Goal: Information Seeking & Learning: Learn about a topic

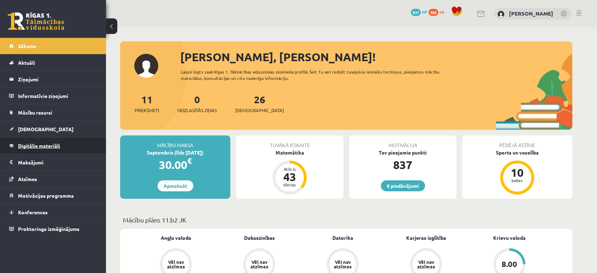
click at [27, 151] on link "Digitālie materiāli" at bounding box center [53, 145] width 88 height 16
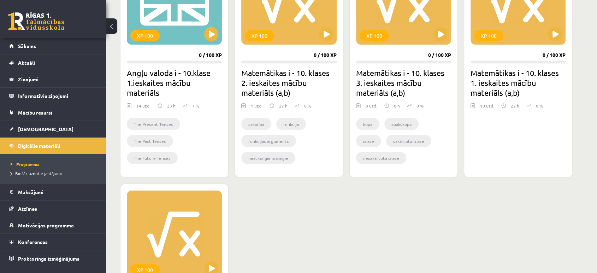
scroll to position [1349, 0]
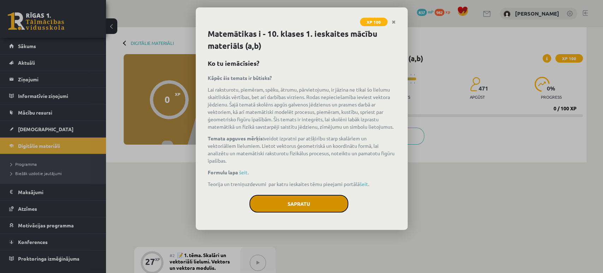
click at [291, 210] on button "Sapratu" at bounding box center [299, 204] width 99 height 18
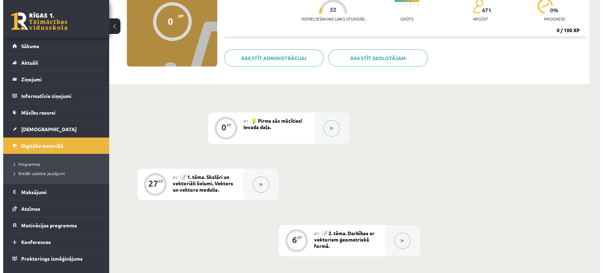
scroll to position [81, 0]
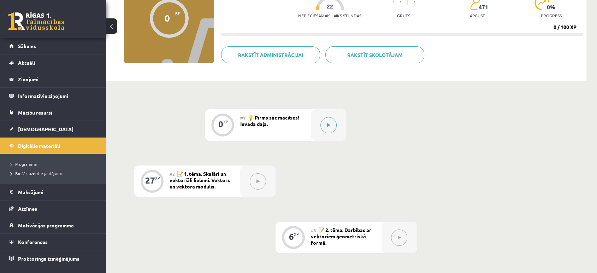
click at [328, 130] on button at bounding box center [329, 125] width 16 height 16
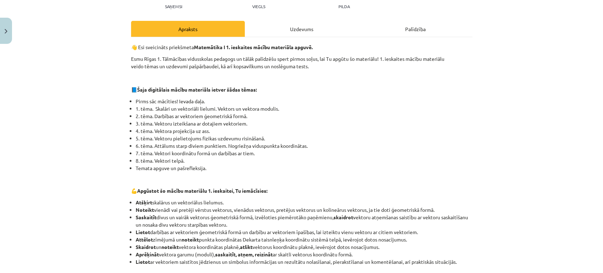
scroll to position [90, 0]
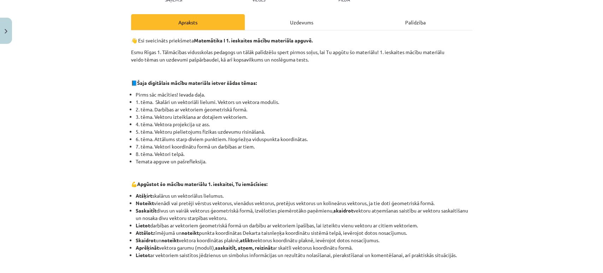
click at [293, 22] on div "Uzdevums" at bounding box center [302, 22] width 114 height 16
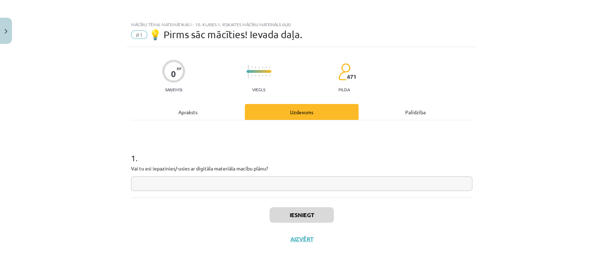
scroll to position [0, 0]
click at [208, 185] on input "text" at bounding box center [301, 183] width 341 height 14
type input "**"
click at [307, 214] on button "Iesniegt" at bounding box center [302, 215] width 64 height 16
click at [283, 240] on button "Nākamā nodarbība" at bounding box center [301, 243] width 69 height 16
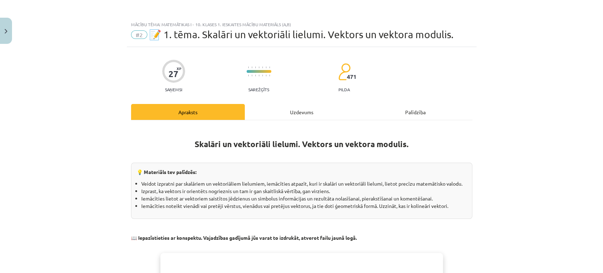
click at [301, 113] on div "Uzdevums" at bounding box center [302, 112] width 114 height 16
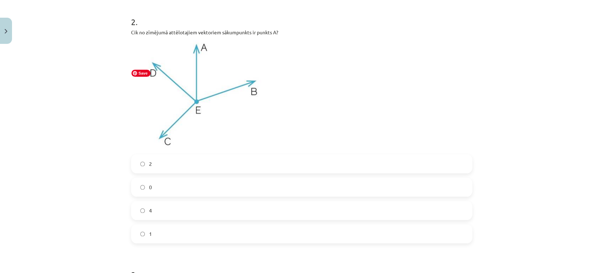
scroll to position [400, 0]
click at [155, 239] on label "1" at bounding box center [302, 233] width 340 height 18
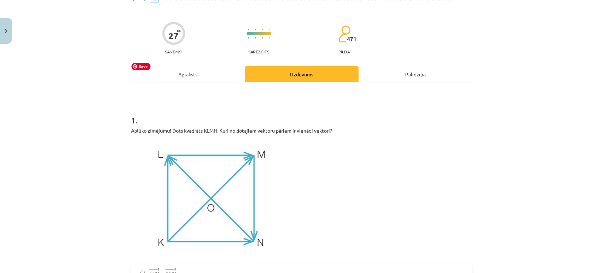
scroll to position [0, 0]
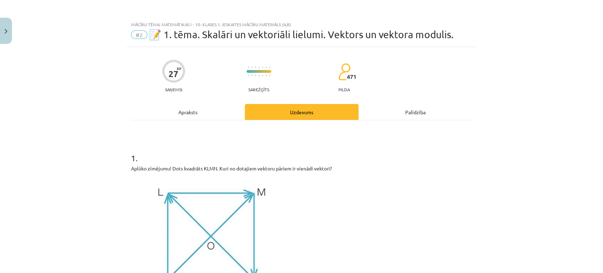
click at [178, 110] on div "Apraksts" at bounding box center [188, 112] width 114 height 16
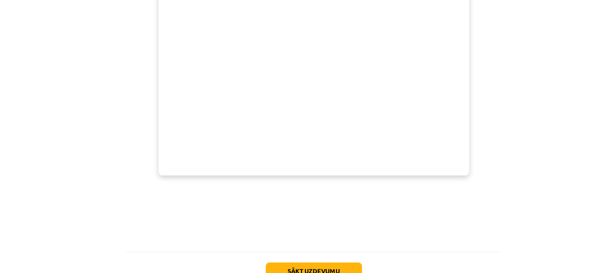
scroll to position [81, 0]
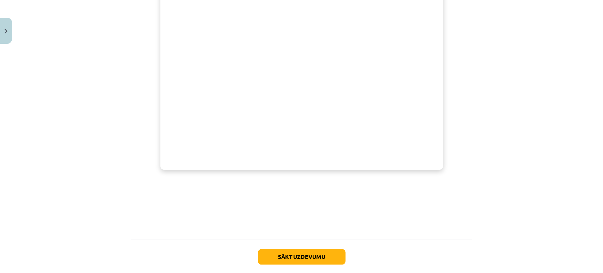
click at [83, 105] on div "Mācību tēma: Matemātikas i - 10. klases 1. ieskaites mācību materiāls (a,b) #2 …" at bounding box center [301, 136] width 603 height 273
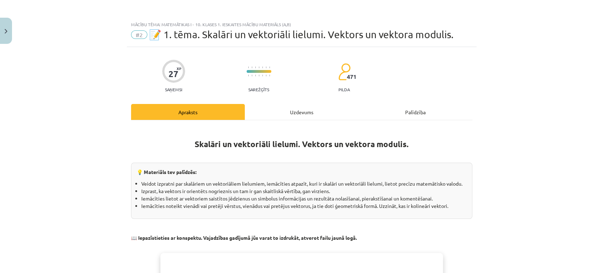
click at [291, 115] on div "Uzdevums" at bounding box center [302, 112] width 114 height 16
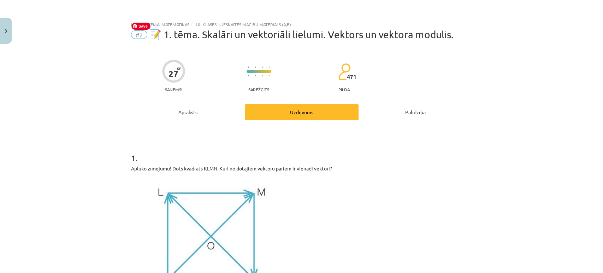
scroll to position [1, 0]
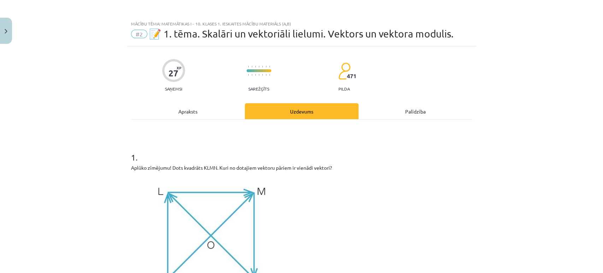
click at [185, 111] on div "Apraksts" at bounding box center [188, 111] width 114 height 16
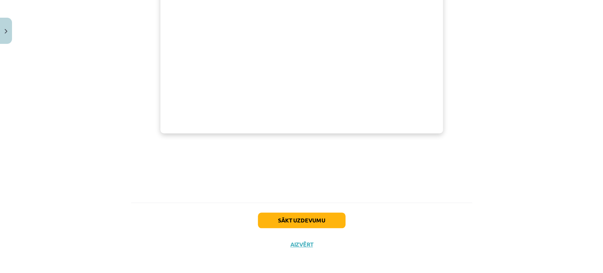
scroll to position [0, 0]
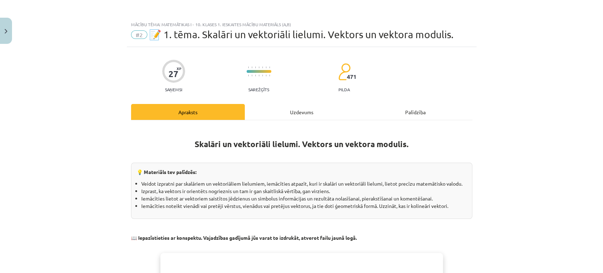
click at [295, 105] on div "Uzdevums" at bounding box center [302, 112] width 114 height 16
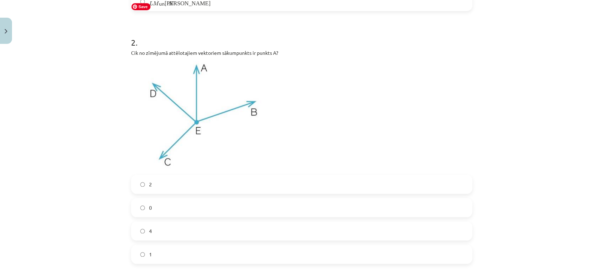
scroll to position [374, 0]
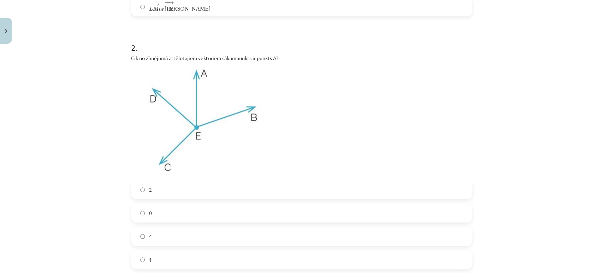
click at [154, 215] on label "0" at bounding box center [302, 213] width 340 height 18
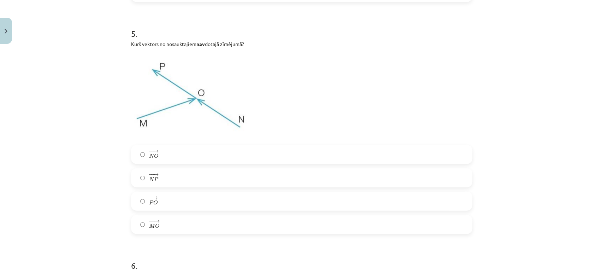
scroll to position [1062, 0]
click at [168, 177] on label "− − → N P N P →" at bounding box center [302, 179] width 340 height 18
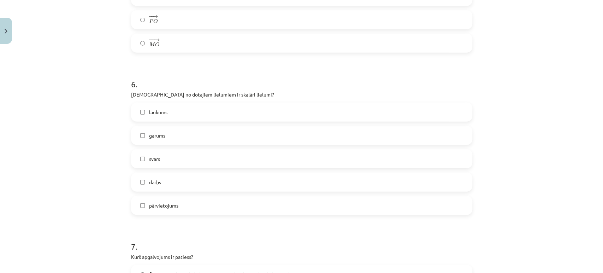
scroll to position [1255, 0]
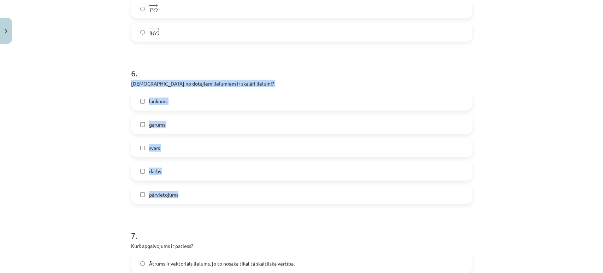
drag, startPoint x: 125, startPoint y: 84, endPoint x: 185, endPoint y: 188, distance: 119.9
click at [185, 188] on div "27 XP Saņemsi Sarežģīts 471 pilda Apraksts Uzdevums Palīdzība 1 . Aplūko zīmēju…" at bounding box center [302, 19] width 350 height 2454
copy div "[DEMOGRAPHIC_DATA] no dotajiem lielumiem ir skalāri lielumi? laukums garums sva…"
click at [72, 119] on div "Mācību tēma: Matemātikas i - 10. klases 1. ieskaites mācību materiāls (a,b) #2 …" at bounding box center [301, 136] width 603 height 273
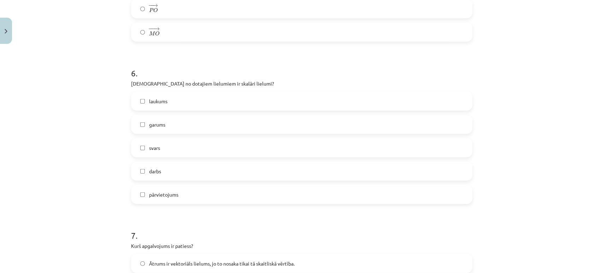
click at [137, 105] on label "laukums" at bounding box center [302, 101] width 340 height 18
click at [139, 132] on label "garums" at bounding box center [302, 125] width 340 height 18
click at [156, 178] on label "darbs" at bounding box center [302, 171] width 340 height 18
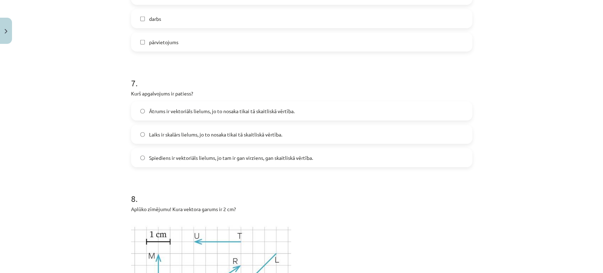
scroll to position [1406, 0]
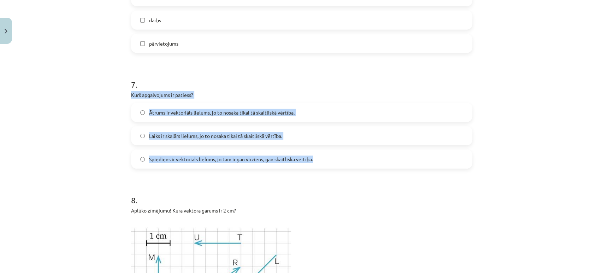
drag, startPoint x: 125, startPoint y: 93, endPoint x: 315, endPoint y: 160, distance: 202.0
copy div "Kurš apgalvojums ir patiess? Ātrums ir vektoriāls lielums, jo to nosaka tikai t…"
click at [121, 140] on div "Mācību tēma: Matemātikas i - 10. klases 1. ieskaites mācību materiāls (a,b) #2 …" at bounding box center [301, 136] width 603 height 273
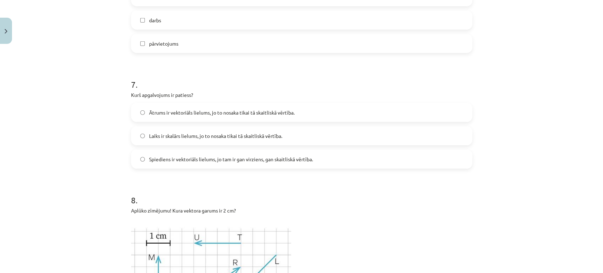
click at [168, 141] on label "Laiks ir skalārs lielums, jo to nosaka tikai tā skaitliskā vērtība." at bounding box center [302, 136] width 340 height 18
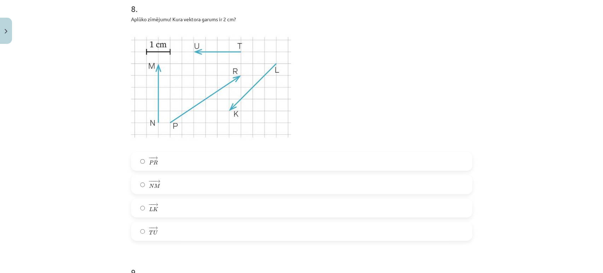
scroll to position [1599, 0]
click at [149, 233] on span "T" at bounding box center [151, 231] width 4 height 4
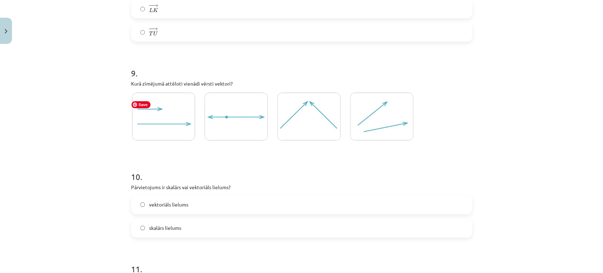
scroll to position [1799, 0]
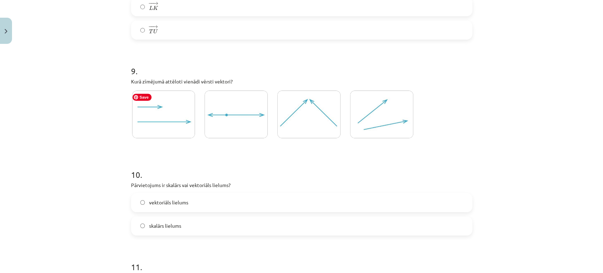
click at [156, 124] on img at bounding box center [163, 114] width 63 height 48
click at [367, 100] on span "Save" at bounding box center [359, 97] width 19 height 7
click at [225, 128] on img at bounding box center [236, 114] width 63 height 48
click at [150, 116] on img at bounding box center [163, 114] width 63 height 48
click at [313, 120] on img at bounding box center [308, 114] width 63 height 48
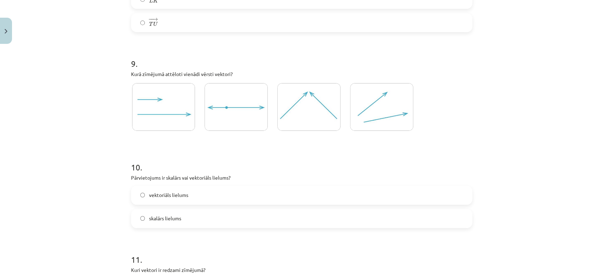
scroll to position [1815, 0]
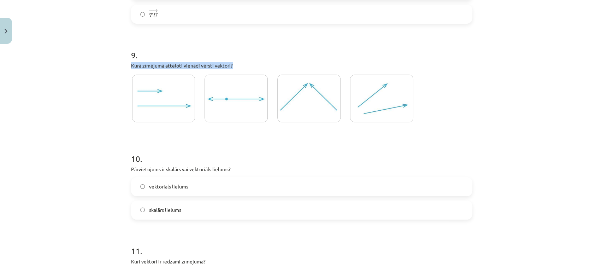
drag, startPoint x: 127, startPoint y: 65, endPoint x: 238, endPoint y: 65, distance: 110.6
click at [86, 129] on div "Mācību tēma: Matemātikas i - 10. klases 1. ieskaites mācību materiāls (a,b) #2 …" at bounding box center [301, 136] width 603 height 273
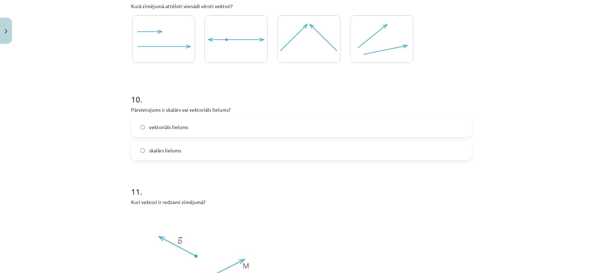
scroll to position [1879, 0]
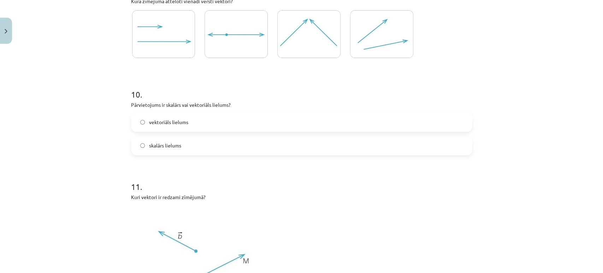
drag, startPoint x: 127, startPoint y: 99, endPoint x: 199, endPoint y: 142, distance: 83.9
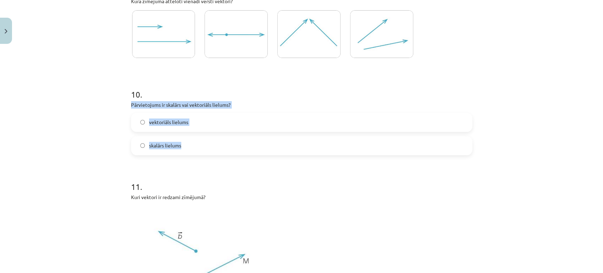
drag, startPoint x: 127, startPoint y: 101, endPoint x: 199, endPoint y: 151, distance: 87.6
copy div "Pārvietojums ir skalārs vai vektoriāls lielums? vektoriāls lielums skalārs liel…"
click at [148, 127] on label "vektoriāls lielums" at bounding box center [302, 122] width 340 height 18
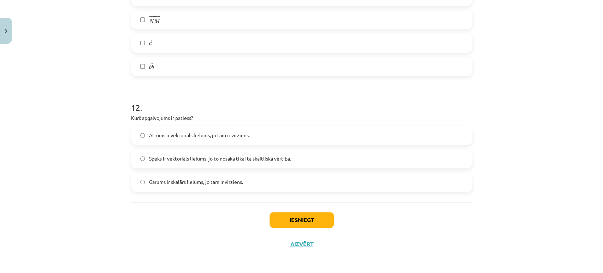
scroll to position [2245, 0]
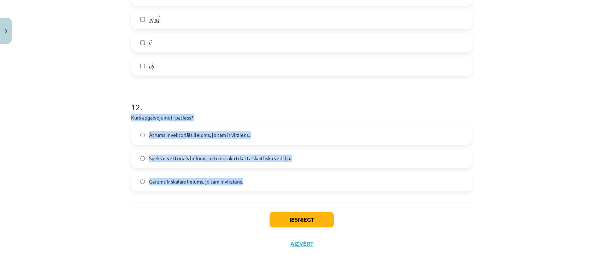
drag, startPoint x: 118, startPoint y: 112, endPoint x: 253, endPoint y: 185, distance: 153.4
click at [253, 185] on div "Mācību tēma: Matemātikas i - 10. klases 1. ieskaites mācību materiāls (a,b) #2 …" at bounding box center [301, 136] width 603 height 273
copy div "Kurš apgalvojums ir patiess? Ātrums ir vektoriāls lielums, jo tam ir virziens. …"
click at [172, 141] on label "Ātrums ir vektoriāls lielums, jo tam ir virziens." at bounding box center [302, 135] width 340 height 18
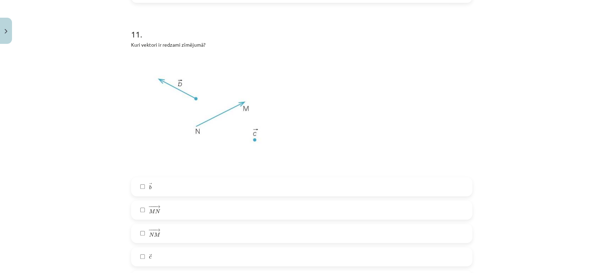
scroll to position [2066, 0]
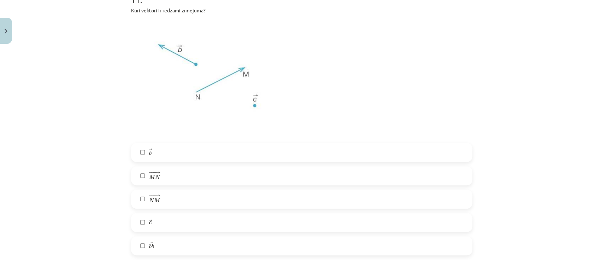
click at [144, 151] on label "→ b b →" at bounding box center [302, 152] width 340 height 18
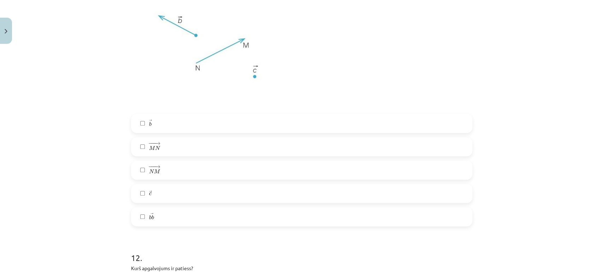
click at [149, 173] on span "N" at bounding box center [151, 171] width 5 height 5
click at [155, 142] on span "→" at bounding box center [158, 143] width 6 height 3
click at [143, 148] on label "− −− → M N M N →" at bounding box center [302, 147] width 340 height 18
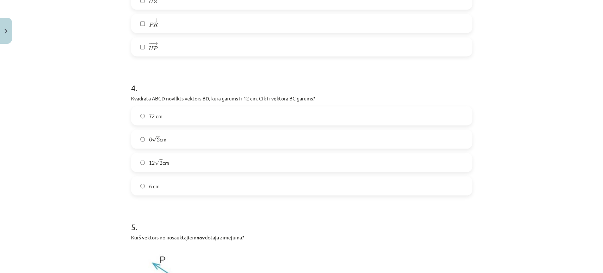
scroll to position [854, 0]
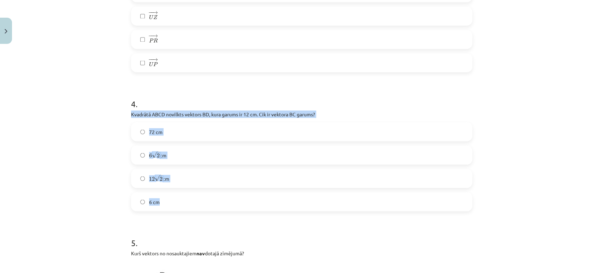
drag, startPoint x: 126, startPoint y: 113, endPoint x: 187, endPoint y: 204, distance: 109.2
copy div "Kvadrātā ABCD novilkts vektors ﻿BD﻿, kura garums ir 12 cm. Cik ir vektora ﻿BC g…"
click at [97, 145] on div "Mācību tēma: Matemātikas i - 10. klases 1. ieskaites mācību materiāls (a,b) #2 …" at bounding box center [301, 136] width 603 height 273
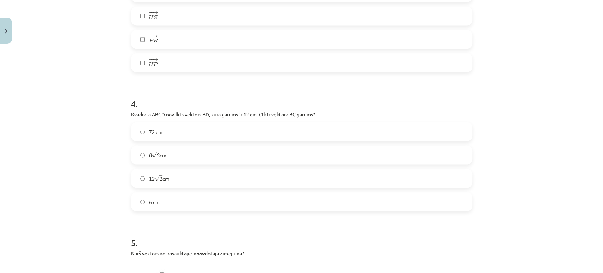
click at [164, 160] on label "6 √ 2 6 2 cm" at bounding box center [302, 155] width 340 height 18
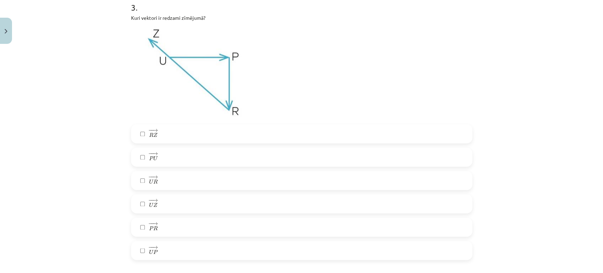
scroll to position [676, 0]
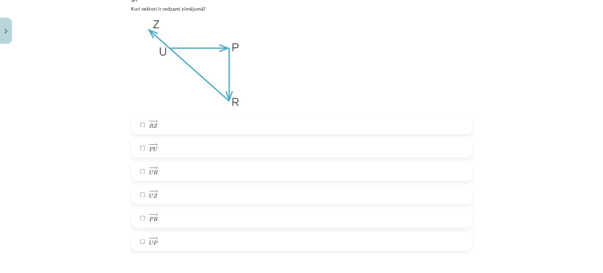
click at [136, 126] on label "− − → R Z R Z →" at bounding box center [302, 125] width 340 height 18
click at [135, 244] on label "− − → U P U P →" at bounding box center [302, 241] width 340 height 18
click at [133, 219] on label "− − → P R P R →" at bounding box center [302, 218] width 340 height 18
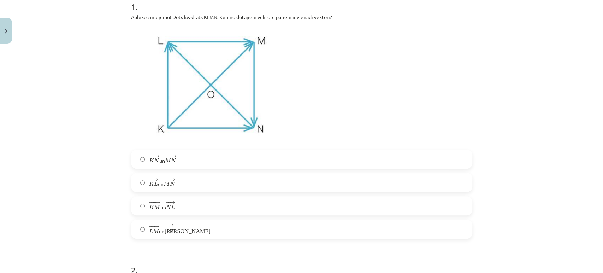
scroll to position [152, 0]
click at [149, 233] on span "L" at bounding box center [151, 230] width 4 height 5
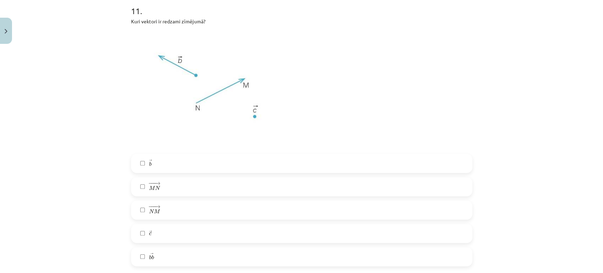
scroll to position [2245, 0]
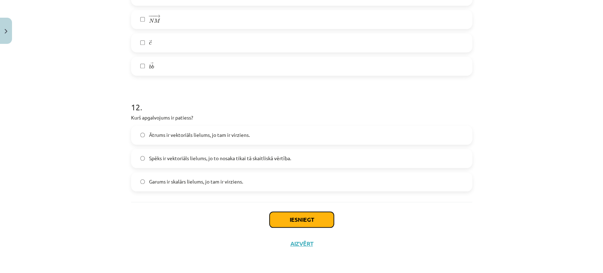
click at [306, 216] on button "Iesniegt" at bounding box center [302, 220] width 64 height 16
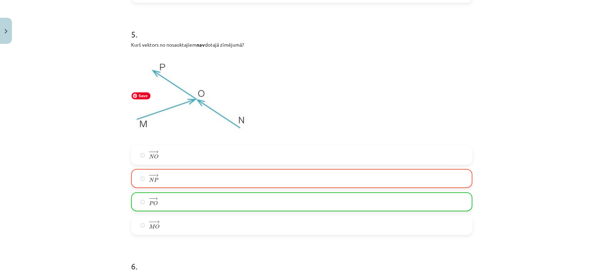
scroll to position [1072, 0]
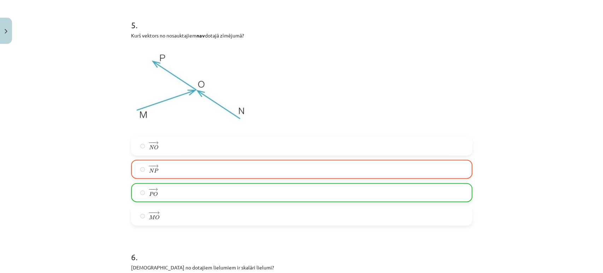
click at [150, 161] on label "− − → N P N P →" at bounding box center [302, 169] width 340 height 18
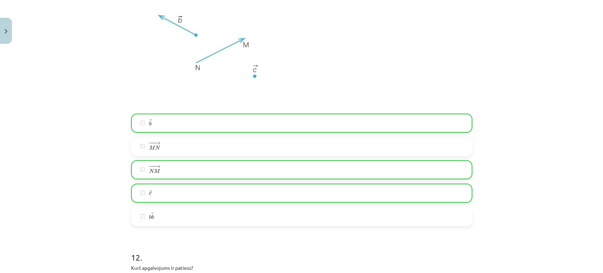
scroll to position [2268, 0]
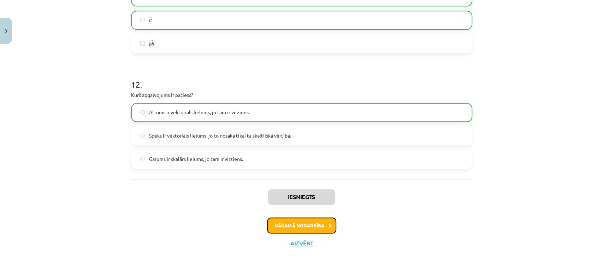
click at [288, 231] on button "Nākamā nodarbība" at bounding box center [301, 225] width 69 height 16
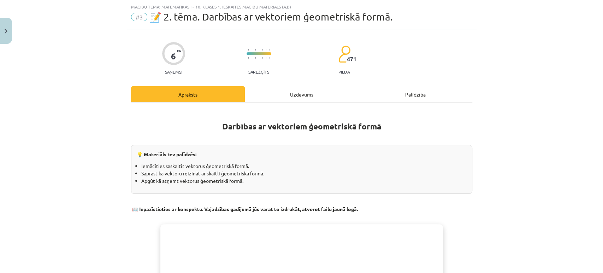
scroll to position [17, 0]
click at [294, 87] on div "Uzdevums" at bounding box center [302, 95] width 114 height 16
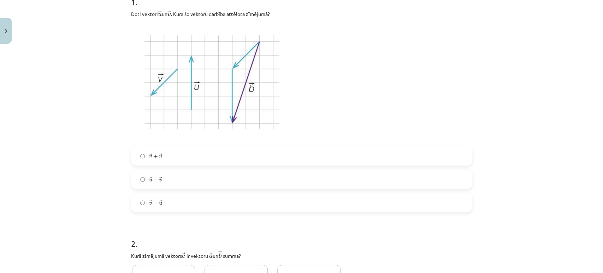
scroll to position [146, 0]
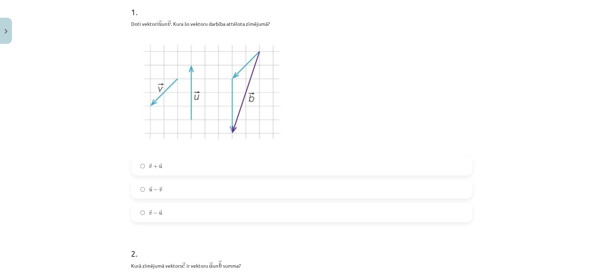
click at [165, 189] on label "→ u − → v u → − v →" at bounding box center [302, 189] width 340 height 18
click at [170, 209] on label "→ v − → u v → − u →" at bounding box center [302, 213] width 340 height 18
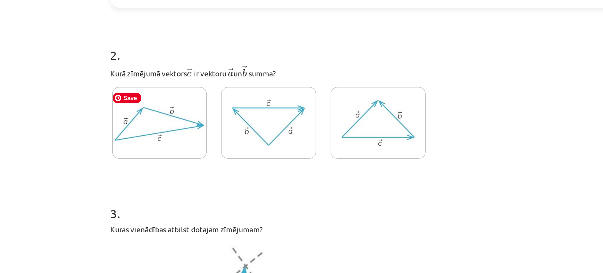
scroll to position [81, 0]
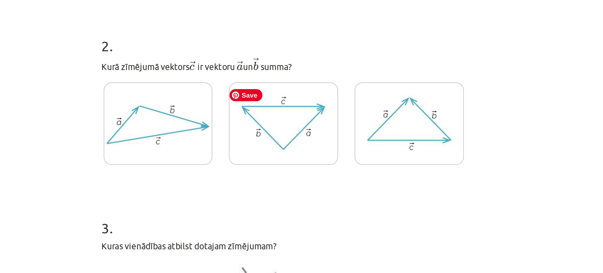
click at [223, 113] on img at bounding box center [236, 120] width 63 height 48
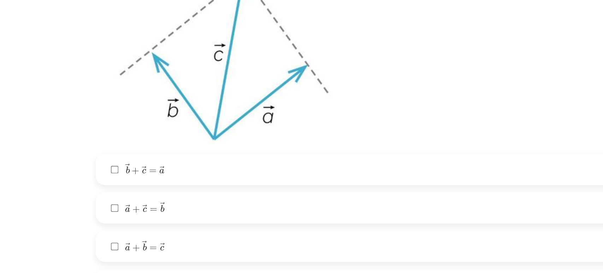
scroll to position [480, 0]
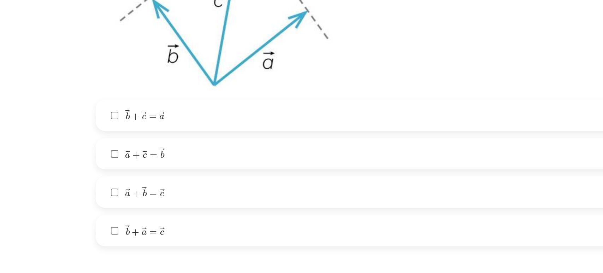
click at [187, 183] on label "→ a + → b = → c a → + b → = c →" at bounding box center [302, 186] width 340 height 18
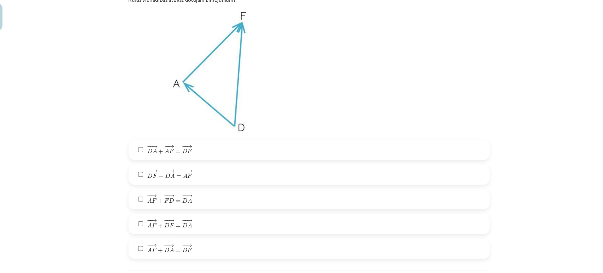
scroll to position [1029, 0]
click at [159, 156] on span "+" at bounding box center [161, 158] width 5 height 4
click at [161, 253] on span "− − → A F + − − → D A = − − → D F" at bounding box center [170, 249] width 42 height 8
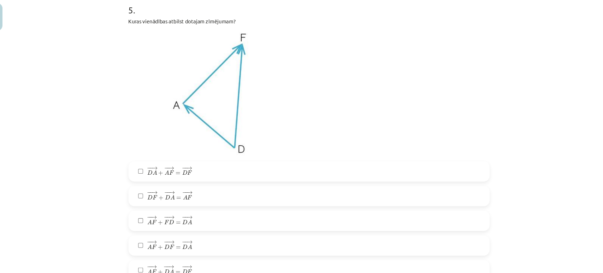
scroll to position [997, 0]
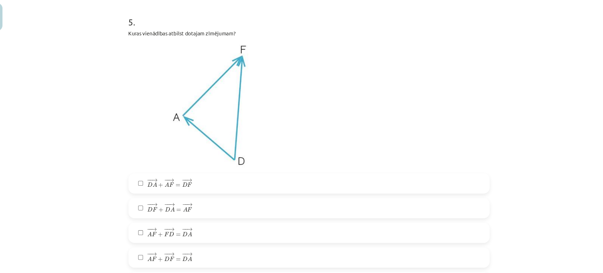
click at [149, 188] on span "D" at bounding box center [151, 189] width 5 height 5
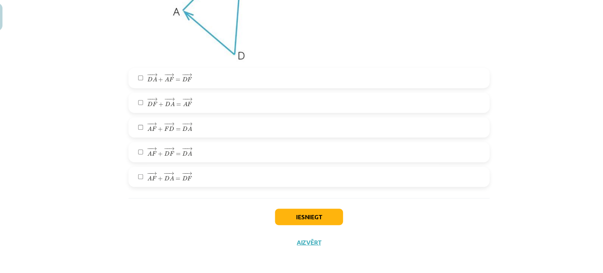
click at [144, 188] on label "− − → A F + − − → D A = − − → D F A F → + D A → = D F →" at bounding box center [302, 182] width 340 height 18
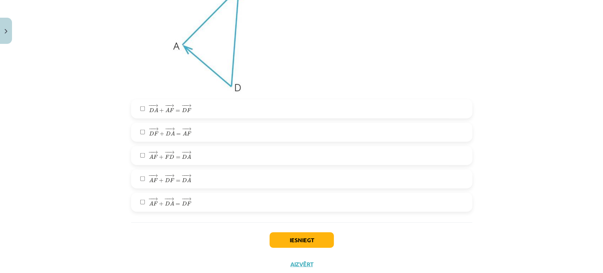
scroll to position [1080, 0]
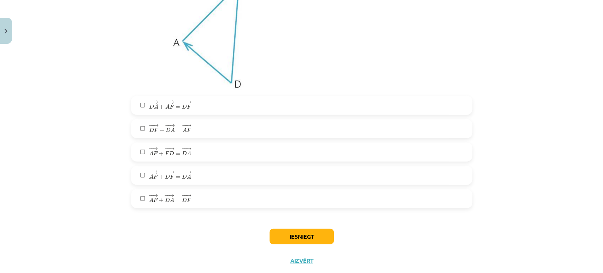
click at [159, 107] on span "+" at bounding box center [161, 107] width 5 height 4
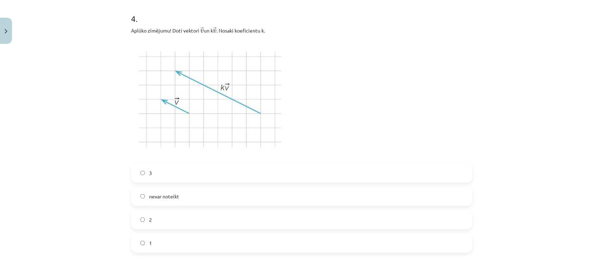
scroll to position [753, 0]
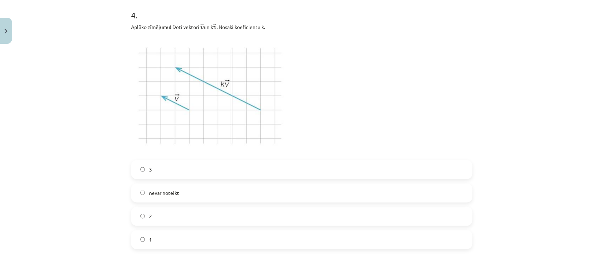
click at [152, 168] on label "3" at bounding box center [302, 169] width 340 height 18
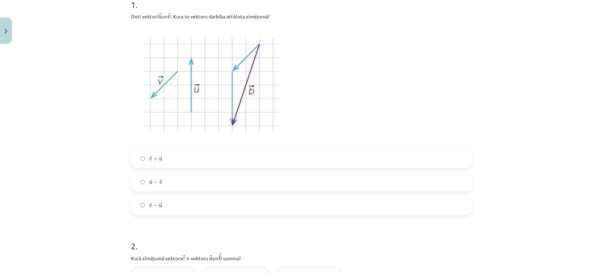
scroll to position [138, 0]
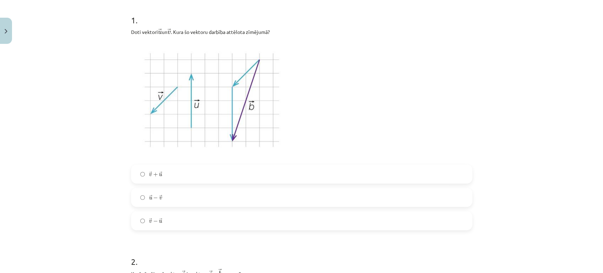
click at [153, 220] on span "−" at bounding box center [155, 221] width 5 height 4
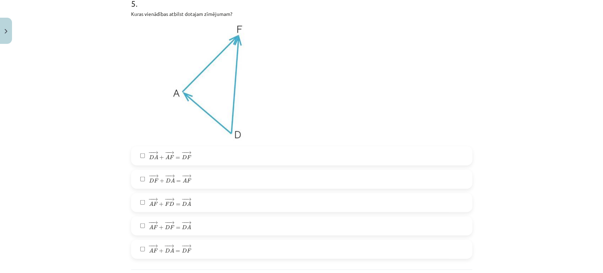
scroll to position [1097, 0]
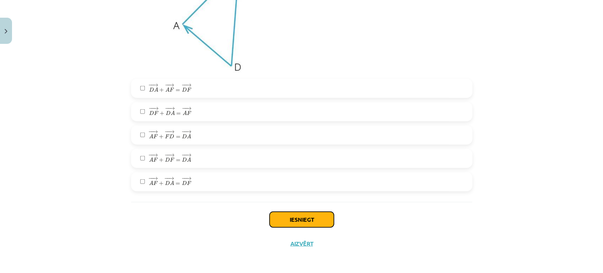
click at [297, 222] on button "Iesniegt" at bounding box center [302, 220] width 64 height 16
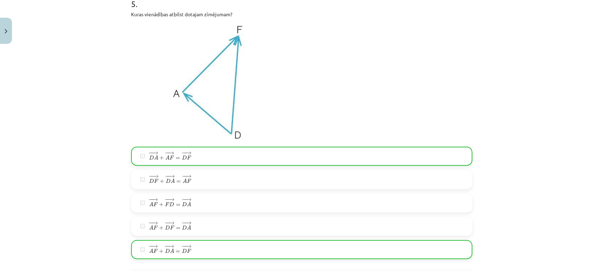
scroll to position [1120, 0]
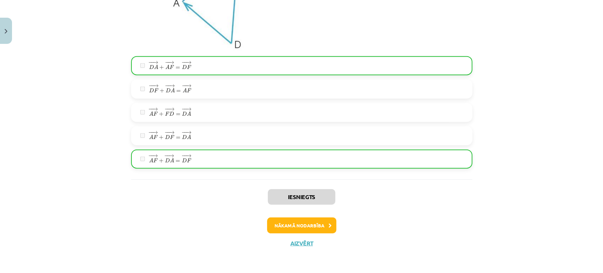
click at [176, 160] on span "=" at bounding box center [178, 161] width 5 height 2
click at [283, 230] on button "Nākamā nodarbība" at bounding box center [301, 225] width 69 height 16
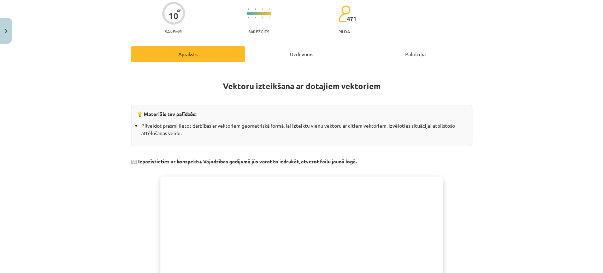
scroll to position [17, 0]
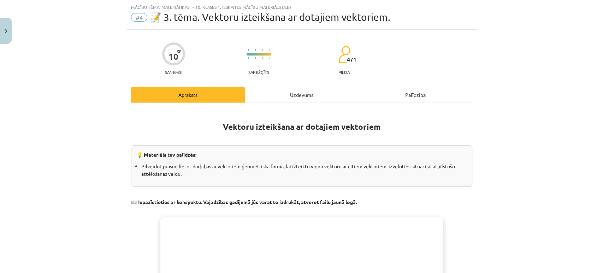
click at [291, 90] on div "Uzdevums" at bounding box center [302, 95] width 114 height 16
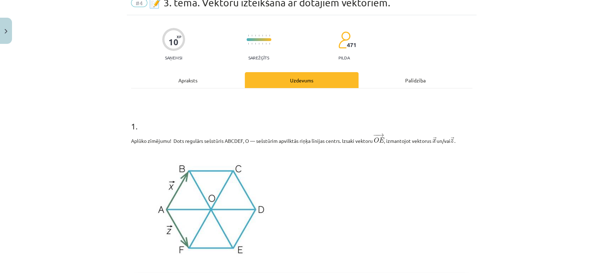
scroll to position [29, 0]
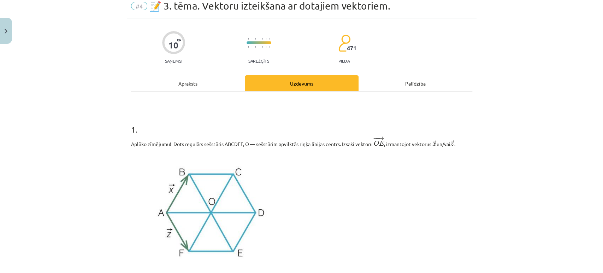
click at [192, 76] on div "Apraksts" at bounding box center [188, 83] width 114 height 16
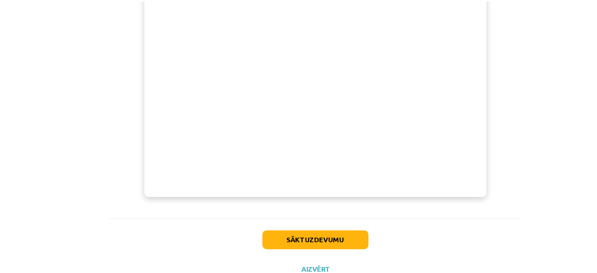
scroll to position [81, 0]
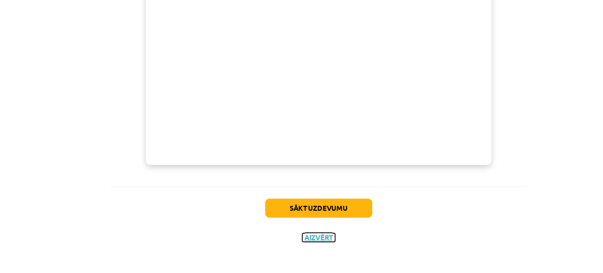
click at [292, 241] on button "Aizvērt" at bounding box center [301, 243] width 27 height 7
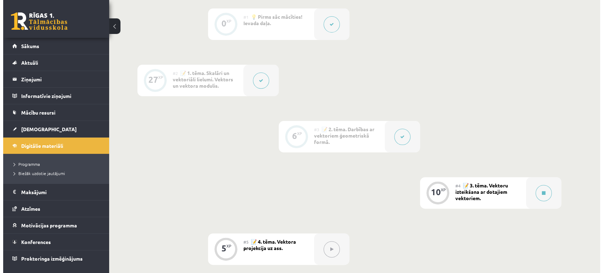
scroll to position [0, 0]
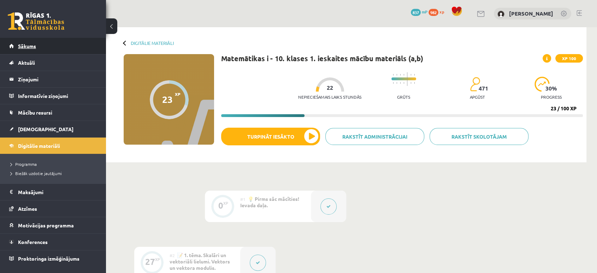
click at [66, 52] on link "Sākums" at bounding box center [53, 46] width 88 height 16
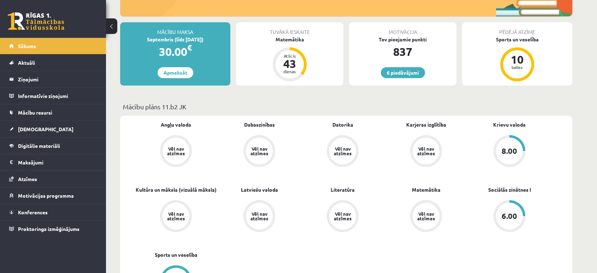
scroll to position [146, 0]
